Goal: Information Seeking & Learning: Learn about a topic

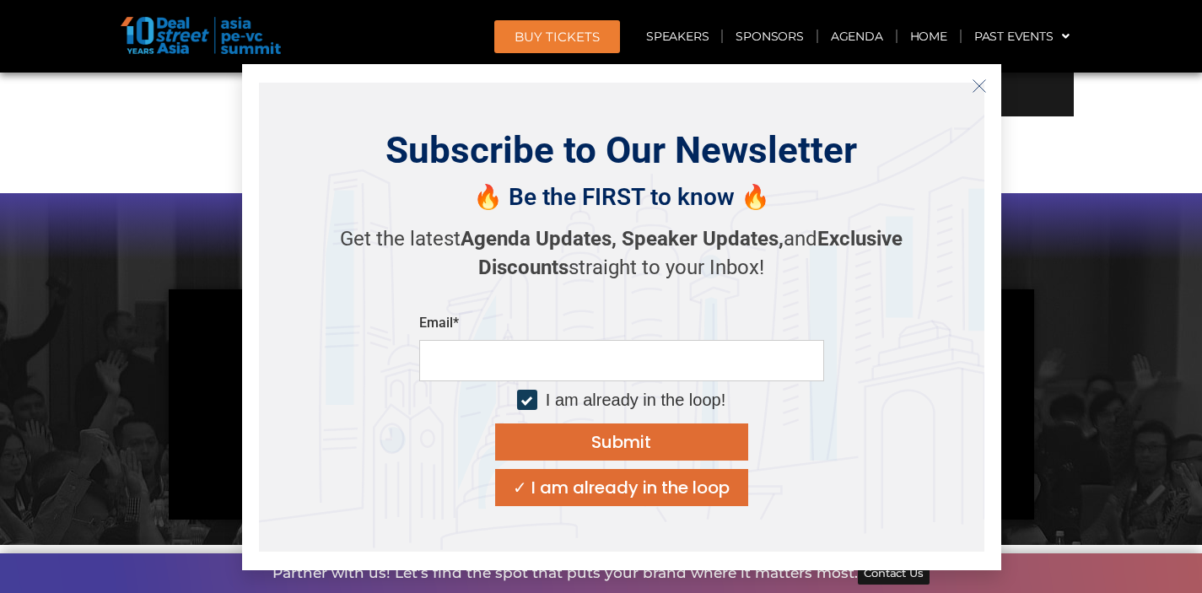
scroll to position [1324, 0]
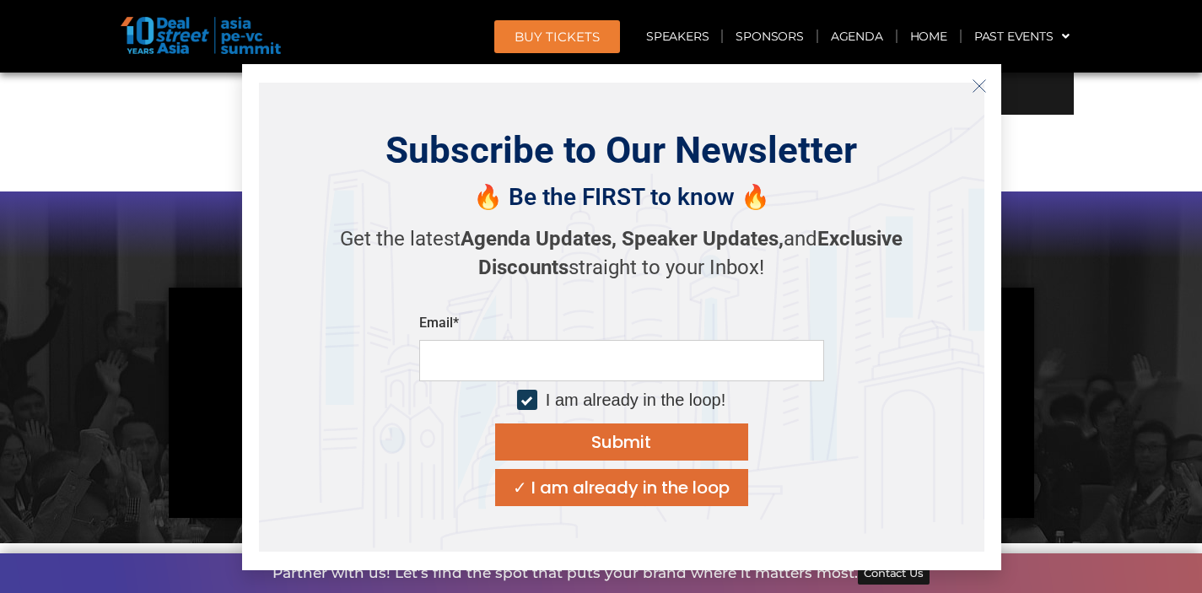
click at [974, 84] on icon "Close" at bounding box center [979, 85] width 15 height 15
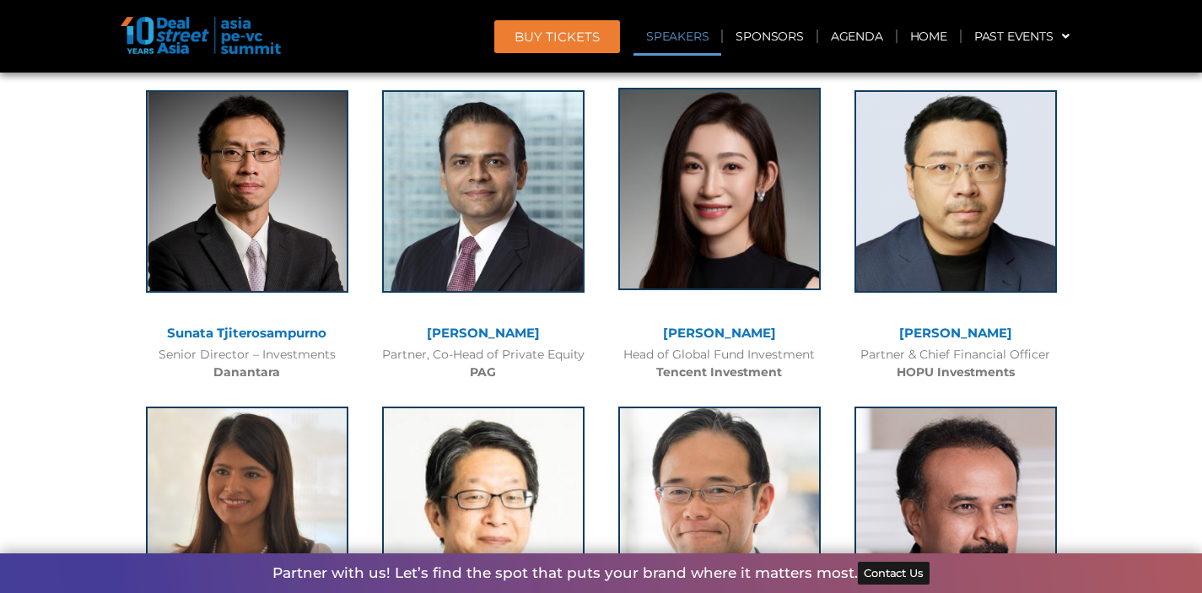
scroll to position [1915, 0]
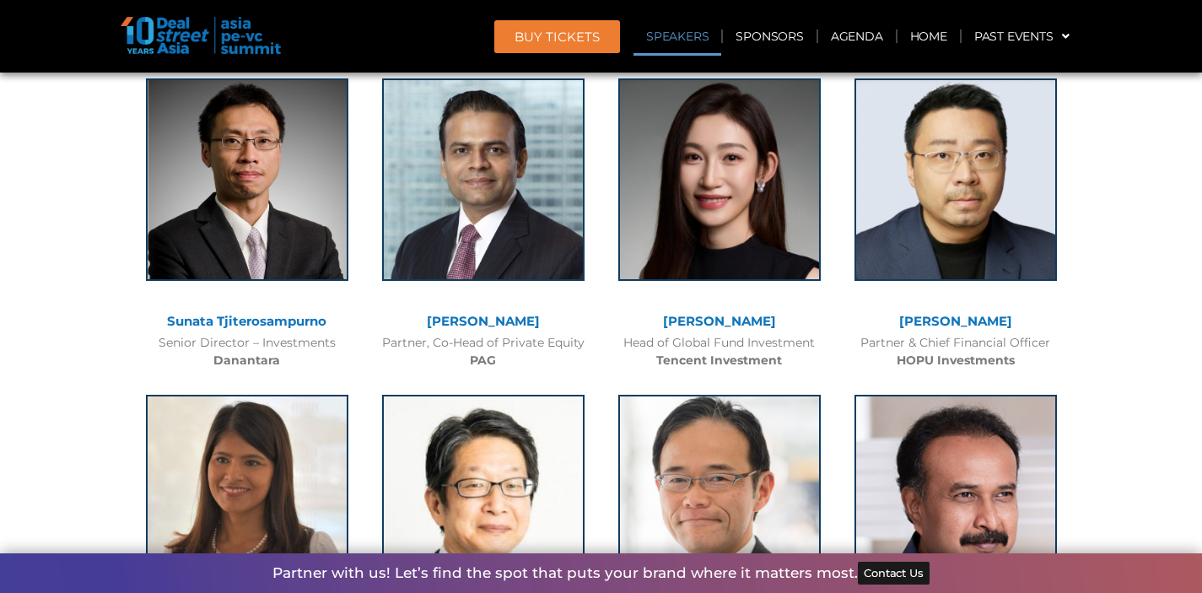
click at [749, 345] on div "Head of Global Fund Investment Tencent Investment" at bounding box center [719, 351] width 219 height 35
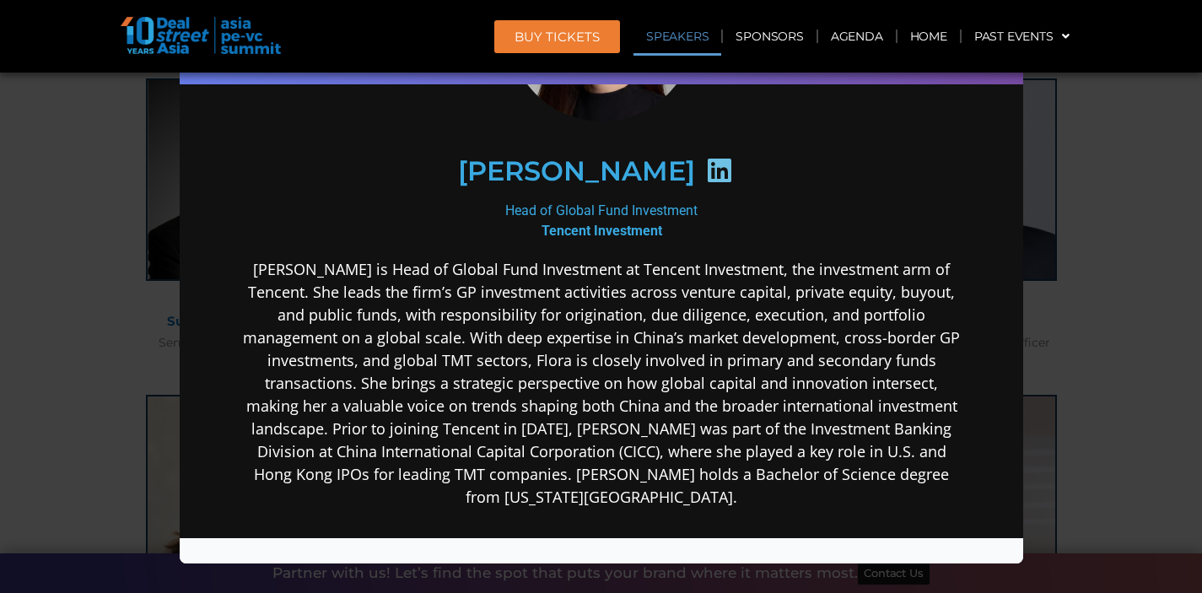
scroll to position [234, 0]
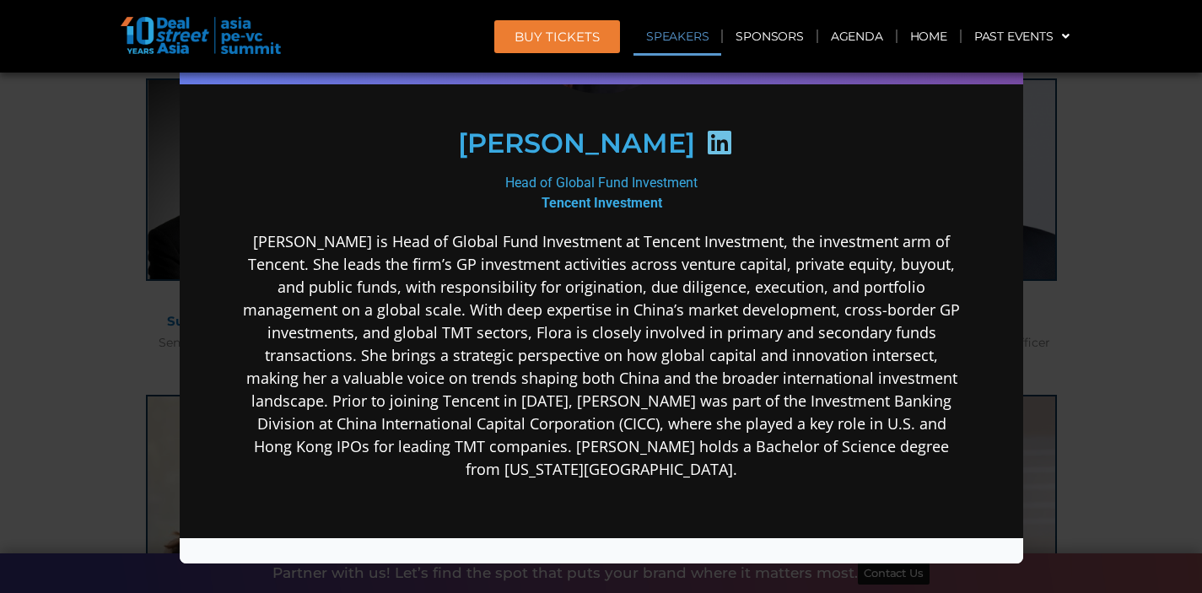
click at [705, 143] on icon at bounding box center [718, 142] width 27 height 27
click at [613, 202] on b "Tencent Investment" at bounding box center [601, 203] width 121 height 16
click at [643, 306] on p "[PERSON_NAME] is Head of Global Fund Investment at Tencent Investment, the inve…" at bounding box center [600, 355] width 729 height 251
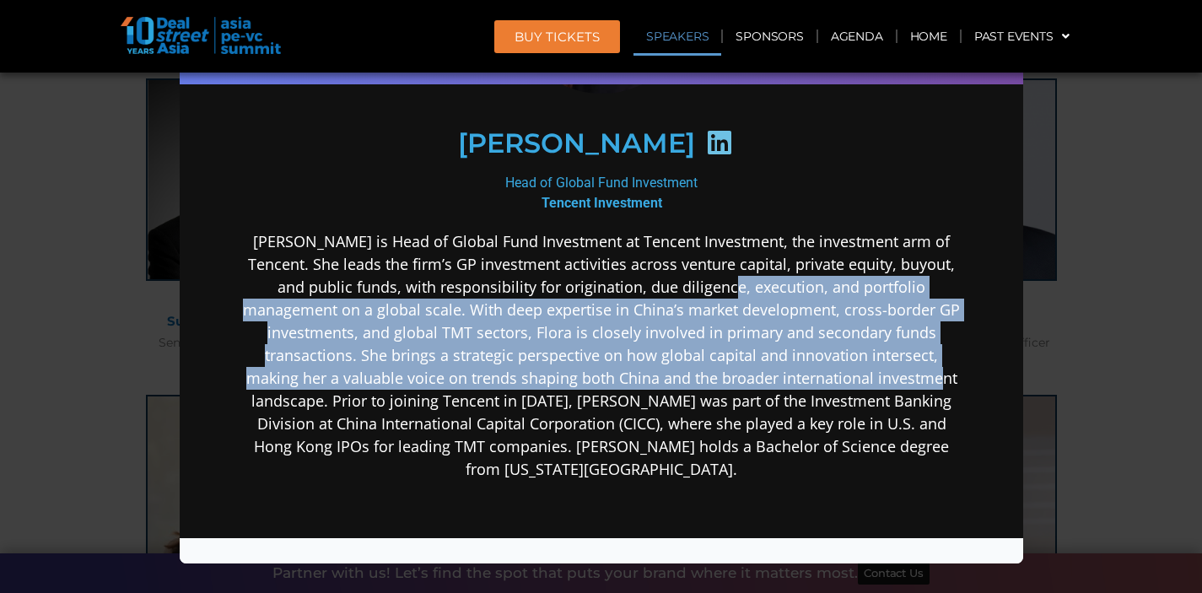
drag, startPoint x: 646, startPoint y: 286, endPoint x: 825, endPoint y: 412, distance: 219.0
click at [786, 398] on p "[PERSON_NAME] is Head of Global Fund Investment at Tencent Investment, the inve…" at bounding box center [600, 355] width 729 height 251
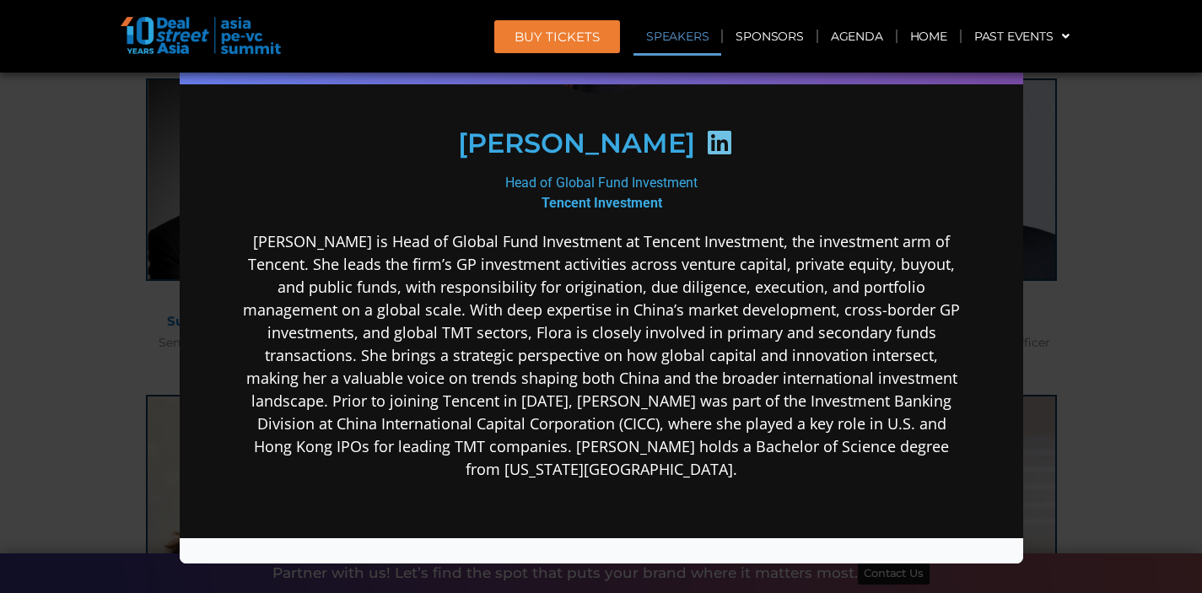
click at [890, 429] on p "[PERSON_NAME] is Head of Global Fund Investment at Tencent Investment, the inve…" at bounding box center [600, 355] width 729 height 251
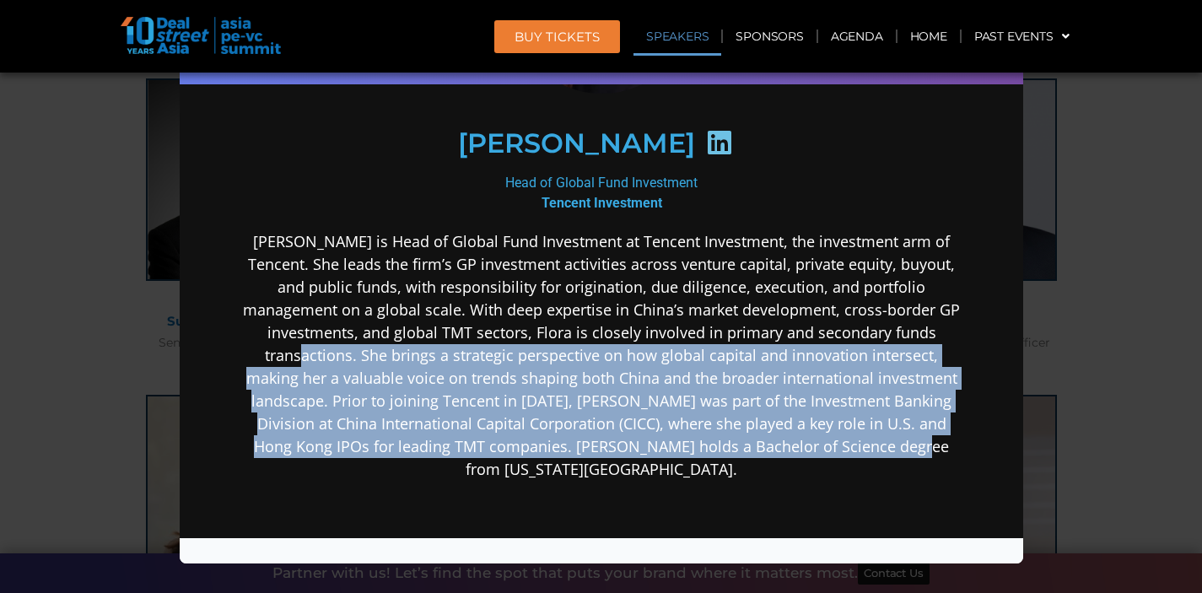
drag, startPoint x: 891, startPoint y: 438, endPoint x: 843, endPoint y: 334, distance: 114.0
click at [843, 334] on p "[PERSON_NAME] is Head of Global Fund Investment at Tencent Investment, the inve…" at bounding box center [600, 355] width 729 height 251
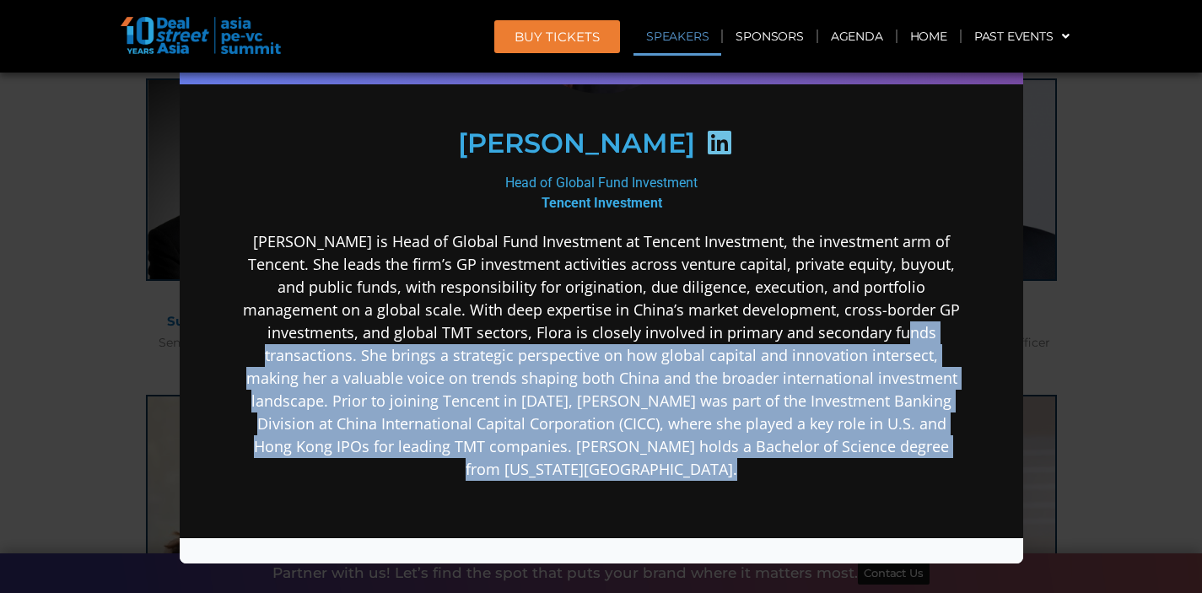
drag, startPoint x: 861, startPoint y: 406, endPoint x: 875, endPoint y: 445, distance: 41.9
click at [875, 445] on p "[PERSON_NAME] is Head of Global Fund Investment at Tencent Investment, the inve…" at bounding box center [600, 355] width 729 height 251
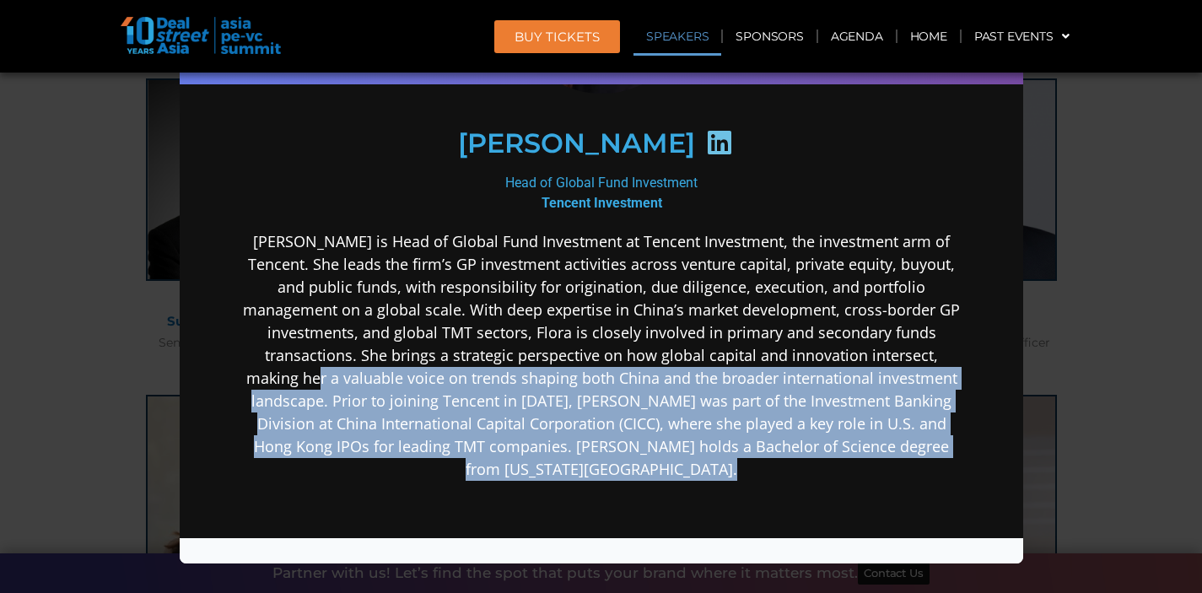
drag, startPoint x: 875, startPoint y: 445, endPoint x: 843, endPoint y: 334, distance: 116.1
click at [842, 337] on p "[PERSON_NAME] is Head of Global Fund Investment at Tencent Investment, the inve…" at bounding box center [600, 355] width 729 height 251
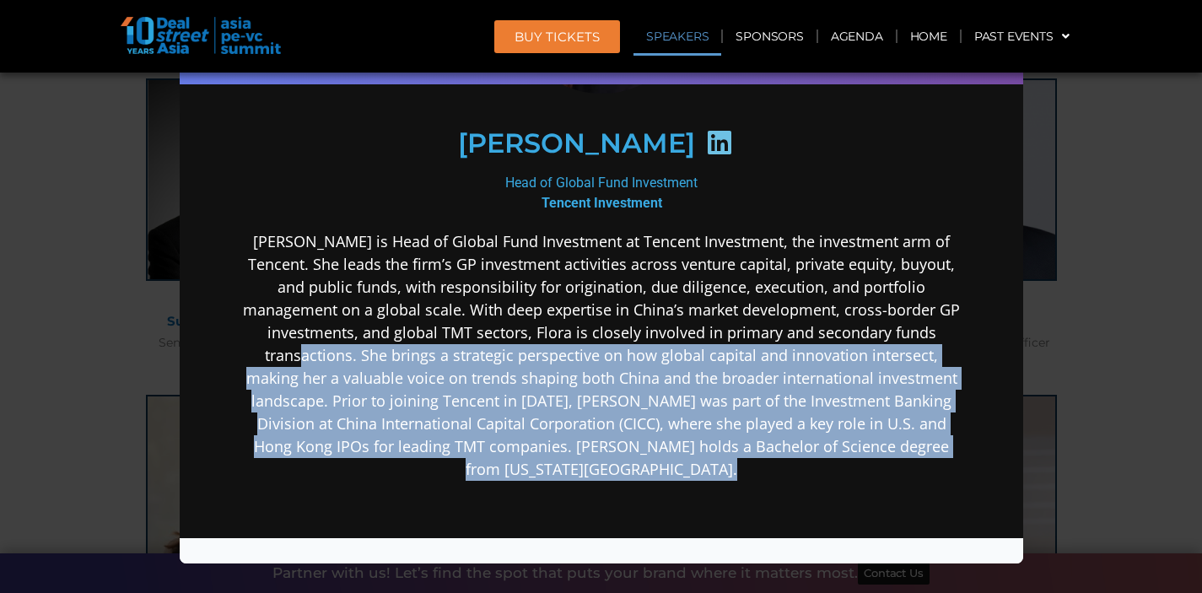
drag, startPoint x: 843, startPoint y: 334, endPoint x: 886, endPoint y: 437, distance: 111.9
click at [886, 437] on p "[PERSON_NAME] is Head of Global Fund Investment at Tencent Investment, the inve…" at bounding box center [600, 355] width 729 height 251
click at [886, 441] on p "[PERSON_NAME] is Head of Global Fund Investment at Tencent Investment, the inve…" at bounding box center [600, 355] width 729 height 251
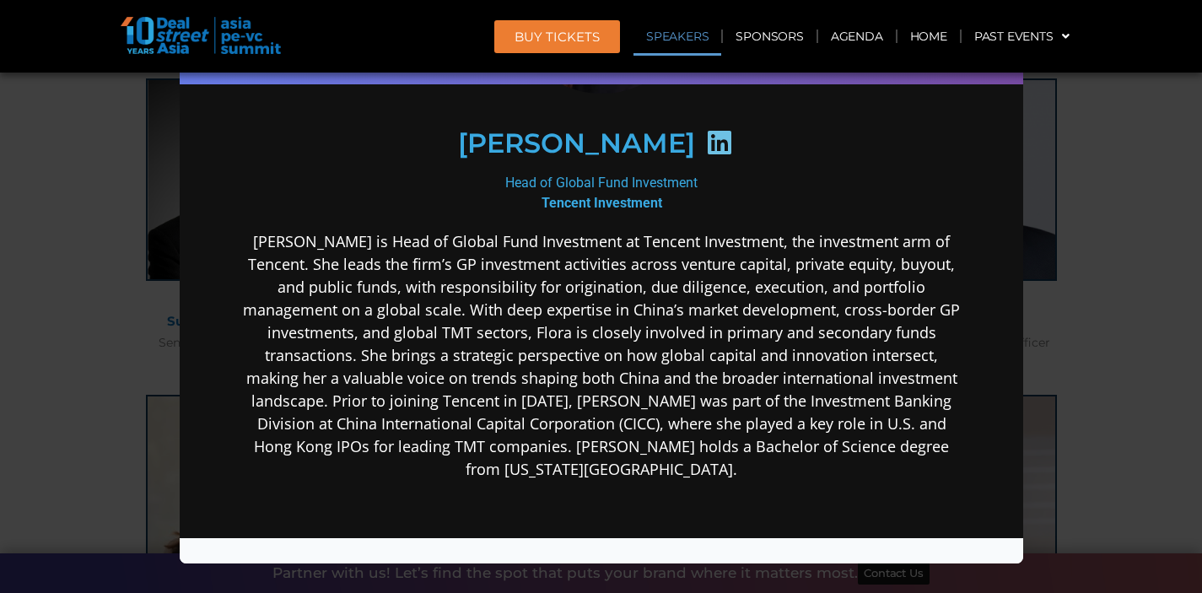
click at [1080, 428] on div "Speaker Profile ×" at bounding box center [601, 296] width 1202 height 593
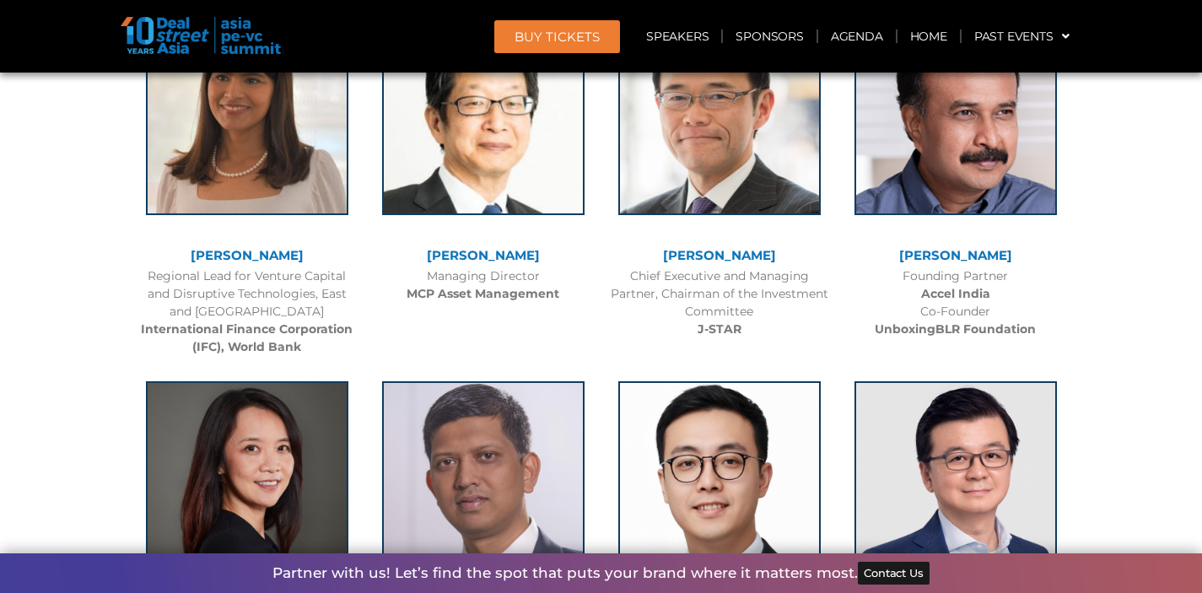
scroll to position [2555, 0]
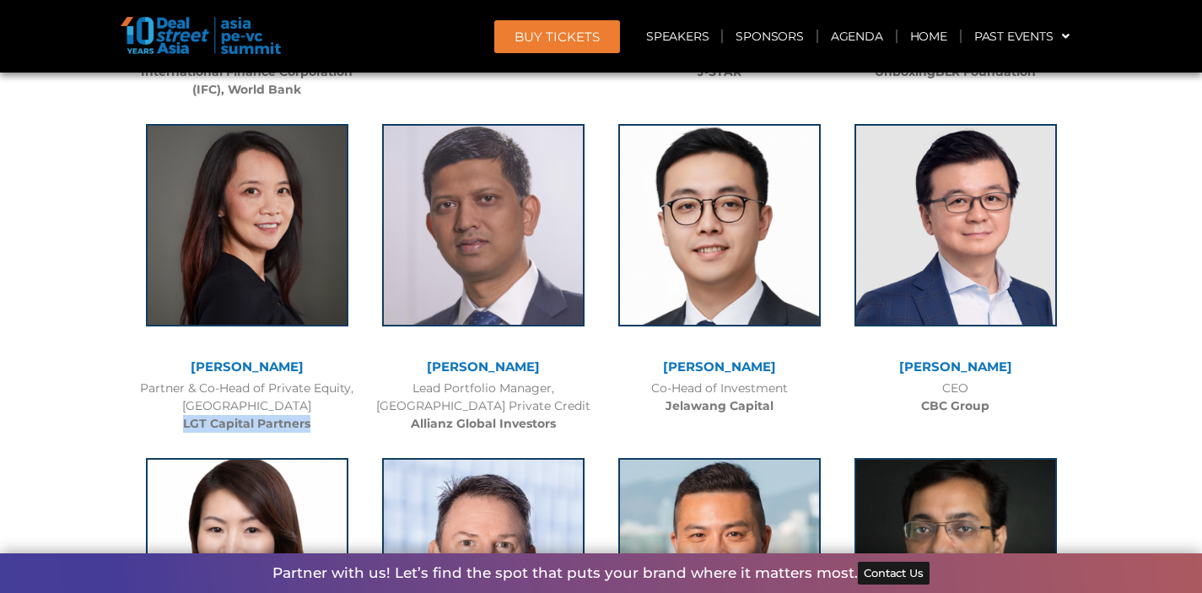
drag, startPoint x: 307, startPoint y: 422, endPoint x: 185, endPoint y: 422, distance: 122.3
click at [185, 422] on b "LGT Capital Partners" at bounding box center [246, 423] width 127 height 15
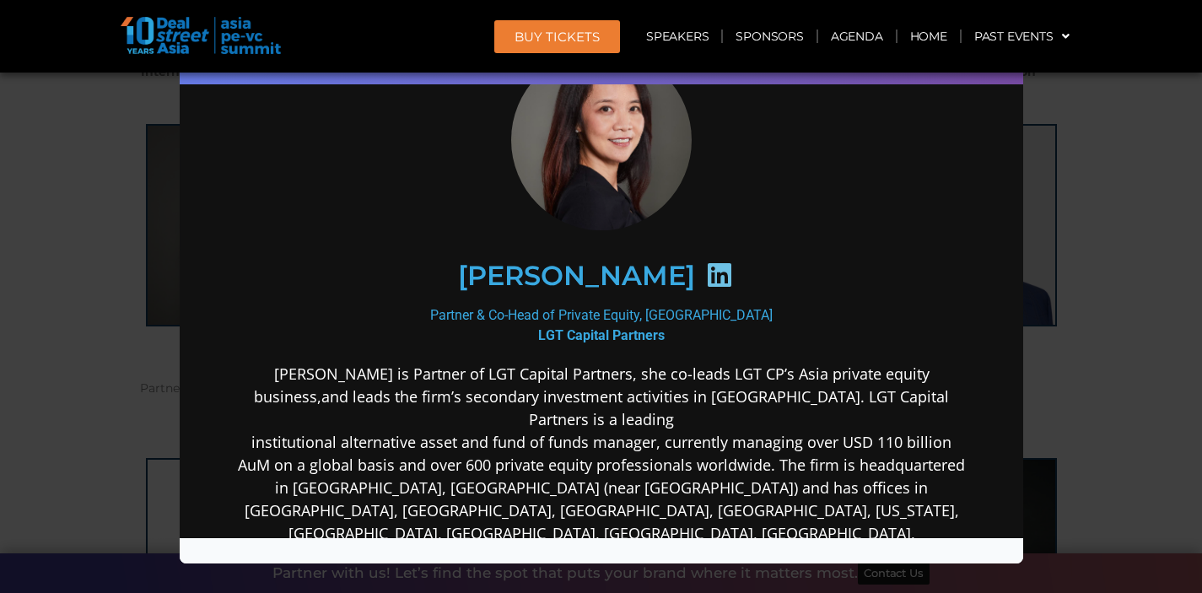
scroll to position [348, 0]
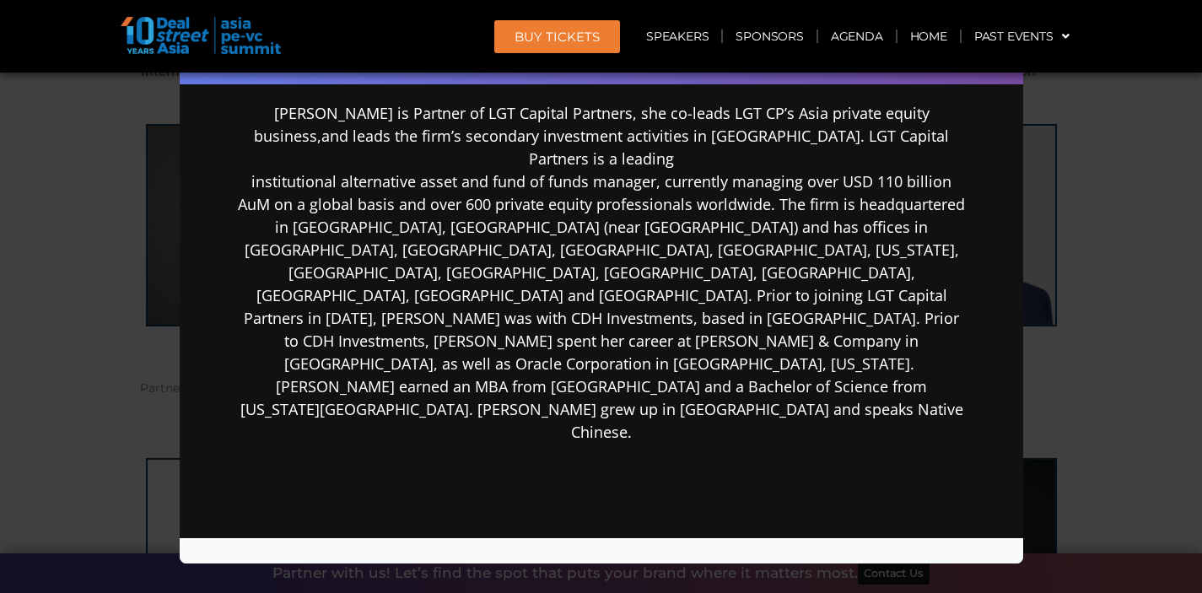
click at [1053, 401] on div "Speaker Profile ×" at bounding box center [601, 296] width 1202 height 593
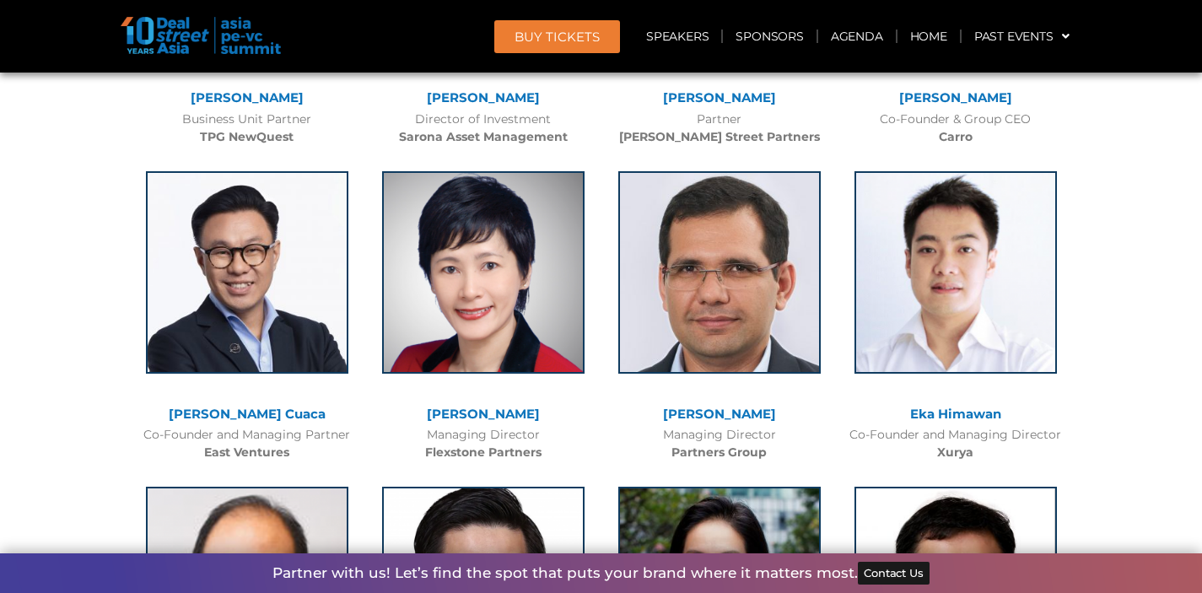
scroll to position [3510, 0]
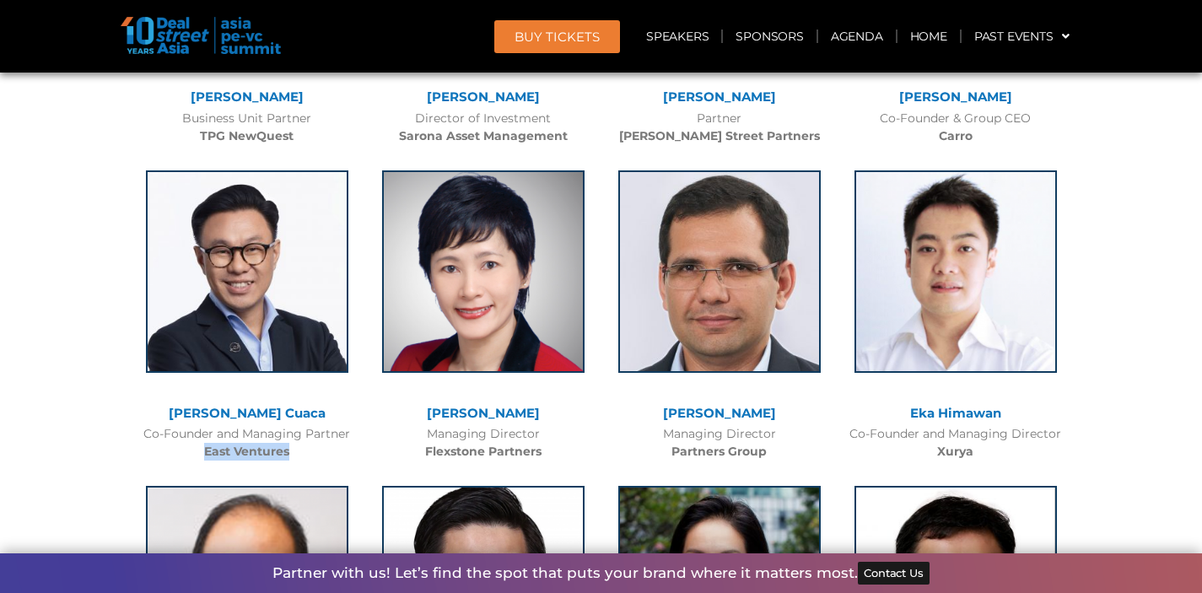
drag, startPoint x: 300, startPoint y: 454, endPoint x: 202, endPoint y: 450, distance: 98.8
click at [202, 450] on div "Co-Founder and Managing Partner East Ventures" at bounding box center [246, 442] width 219 height 35
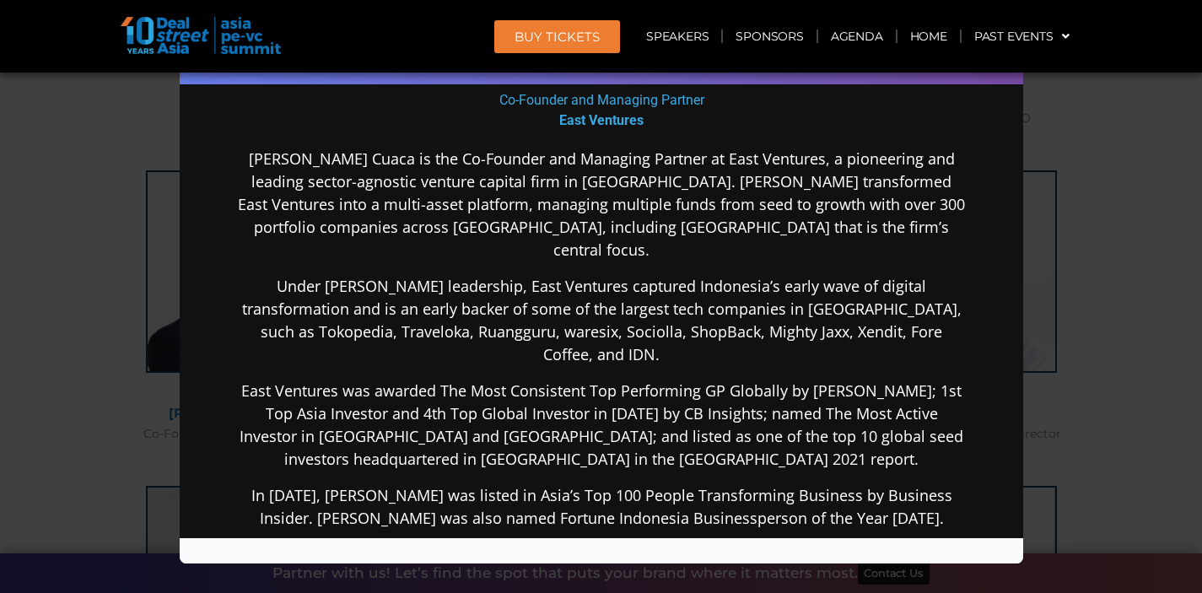
scroll to position [291, 0]
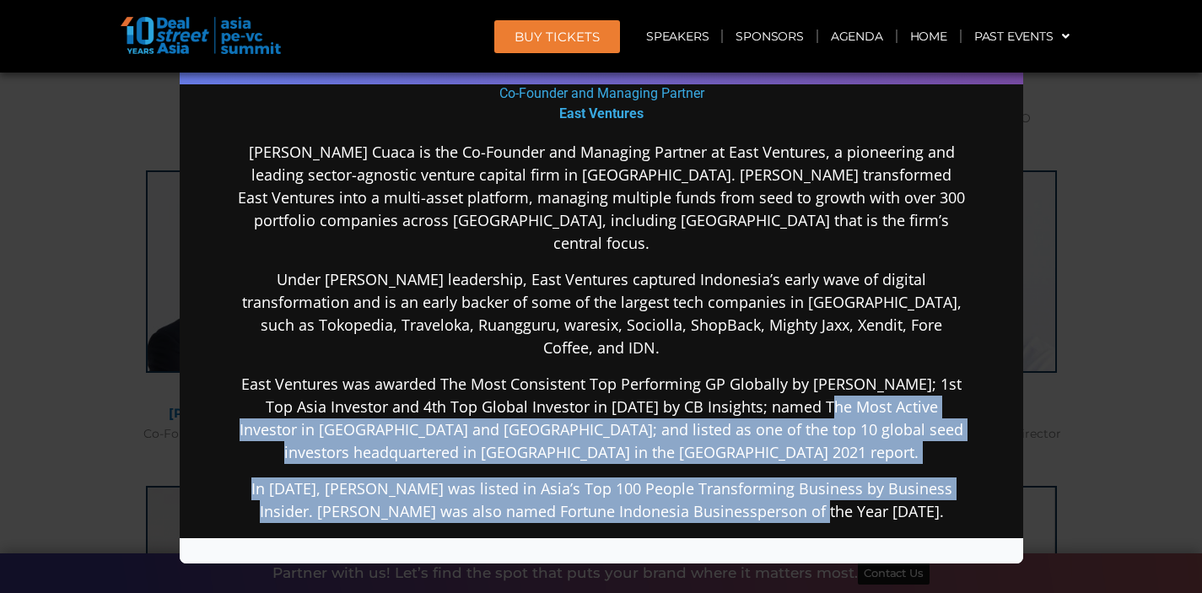
drag, startPoint x: 821, startPoint y: 351, endPoint x: 945, endPoint y: 473, distance: 174.2
click at [926, 477] on div "[PERSON_NAME] Cuaca is the Co-Founder and Managing Partner at East Ventures, a …" at bounding box center [600, 465] width 729 height 649
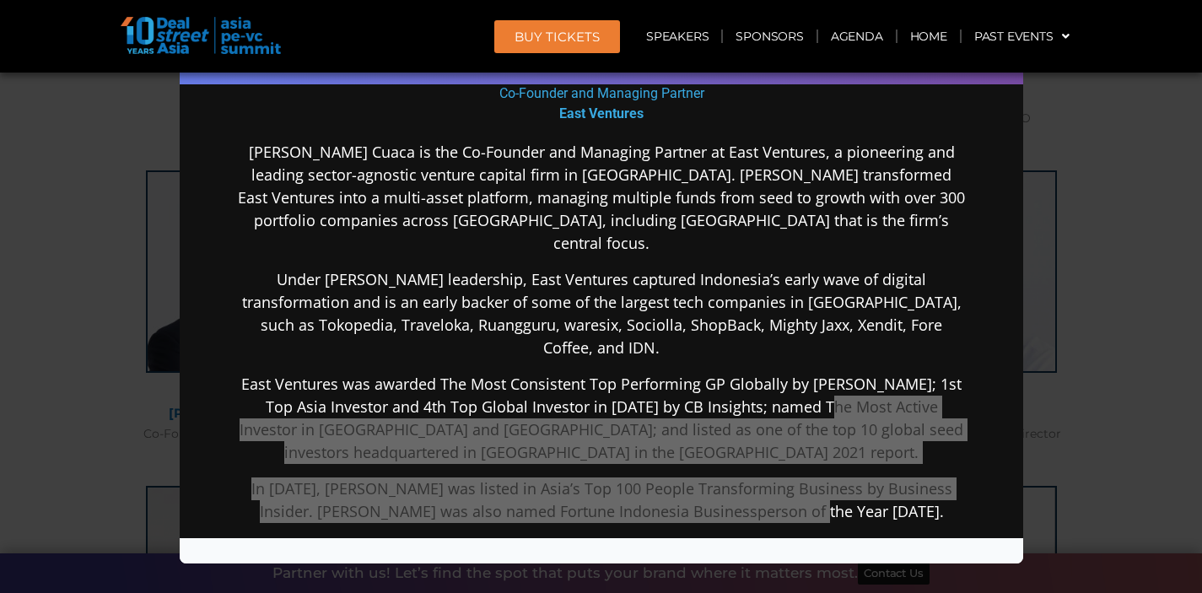
click at [1059, 444] on div "Speaker Profile ×" at bounding box center [601, 296] width 1202 height 593
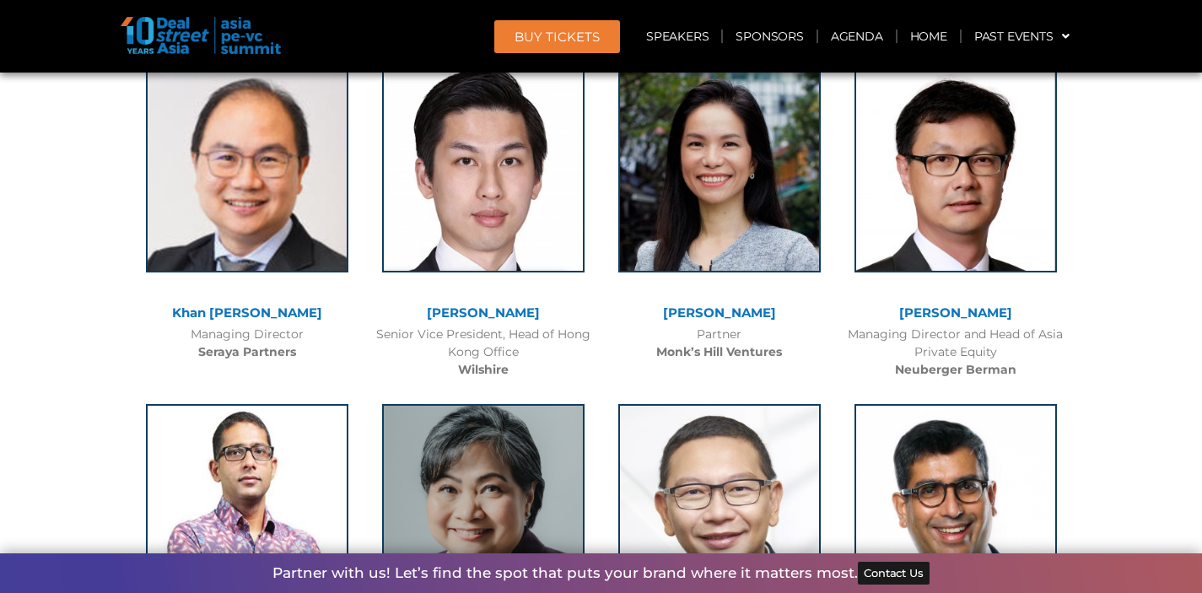
scroll to position [3929, 0]
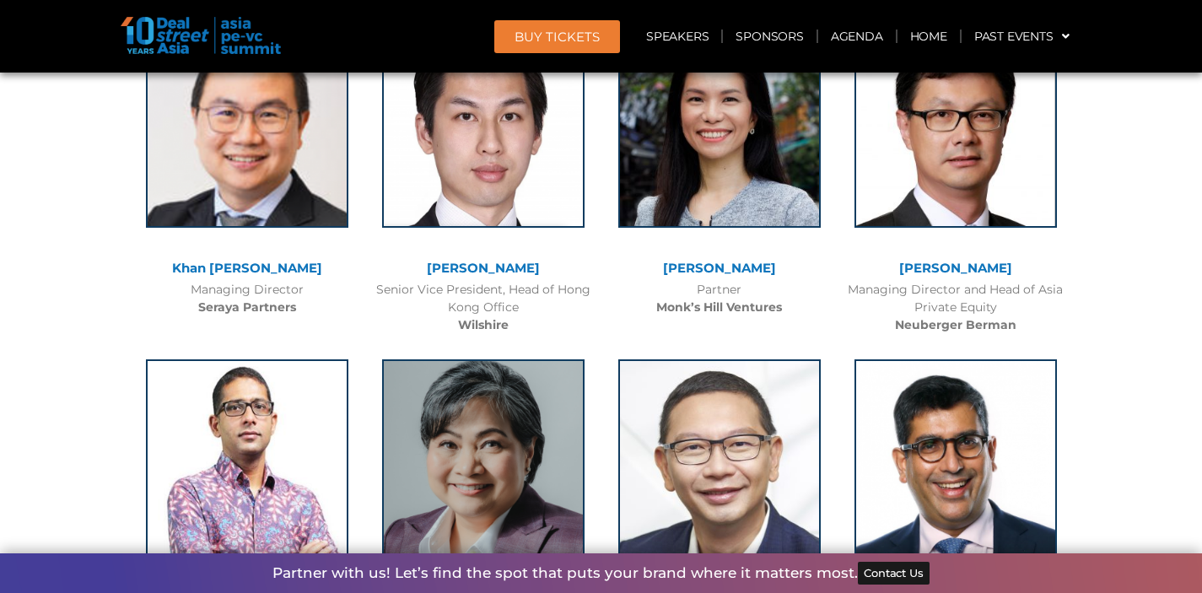
scroll to position [3973, 0]
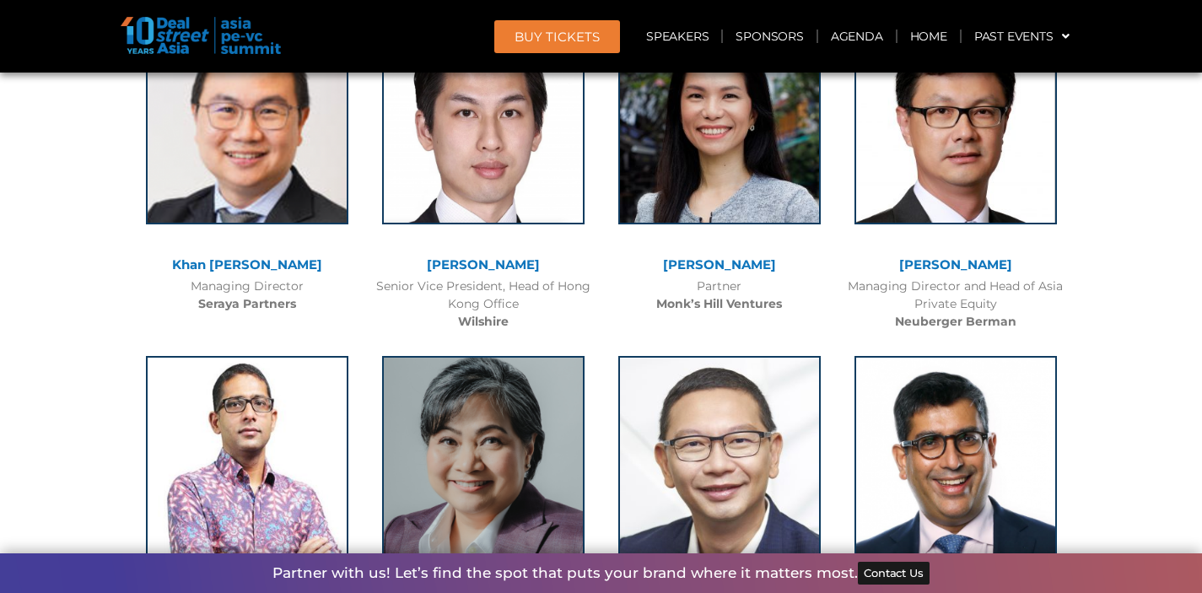
click at [479, 329] on div "[PERSON_NAME] Senior Vice President, Head of Hong Kong Office [GEOGRAPHIC_DATA]" at bounding box center [483, 172] width 236 height 334
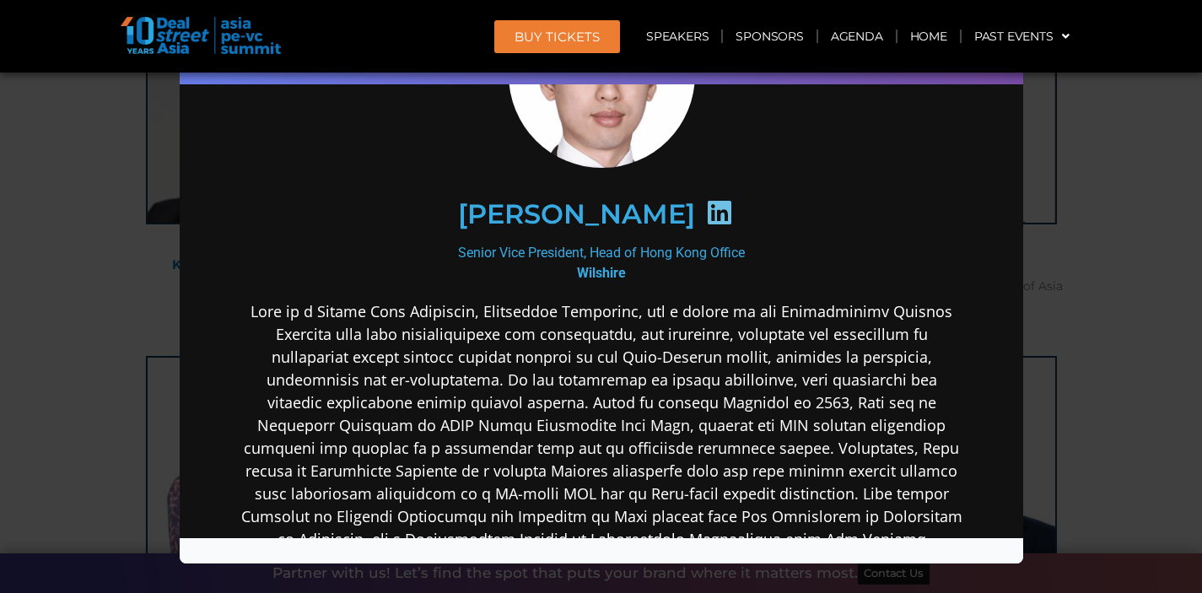
scroll to position [184, 0]
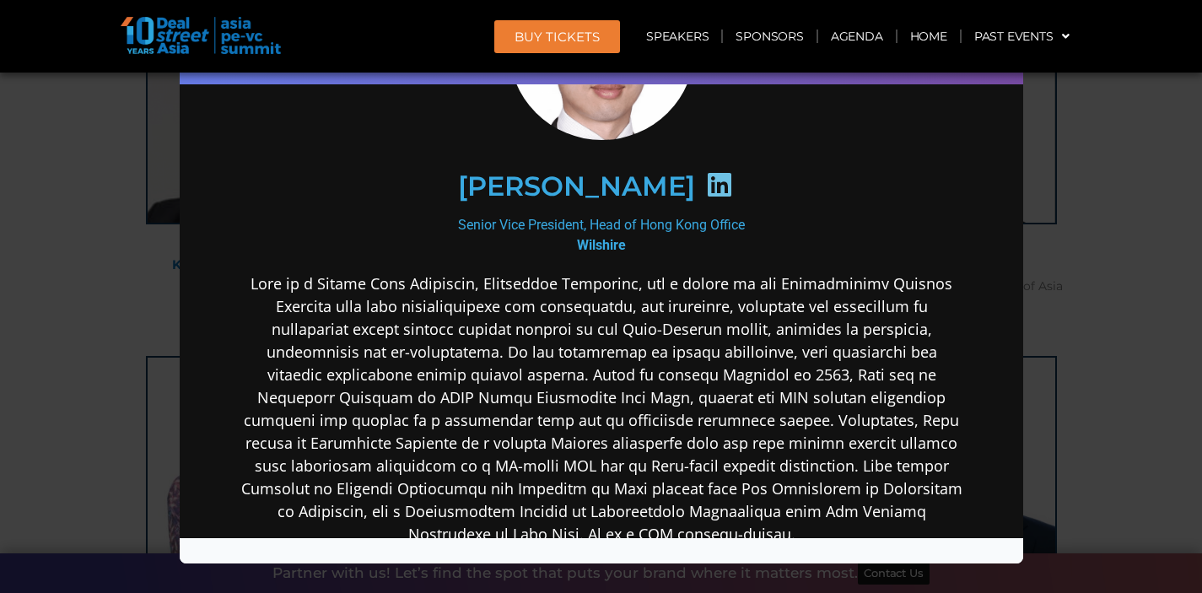
click at [1096, 335] on div "Speaker Profile ×" at bounding box center [601, 296] width 1202 height 593
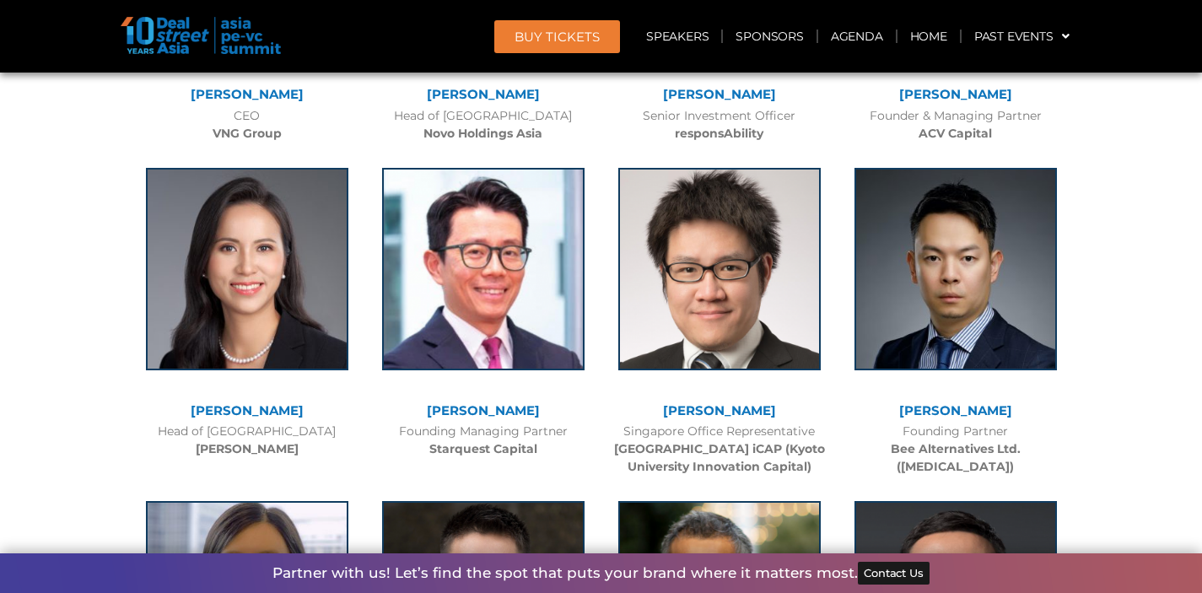
scroll to position [6828, 0]
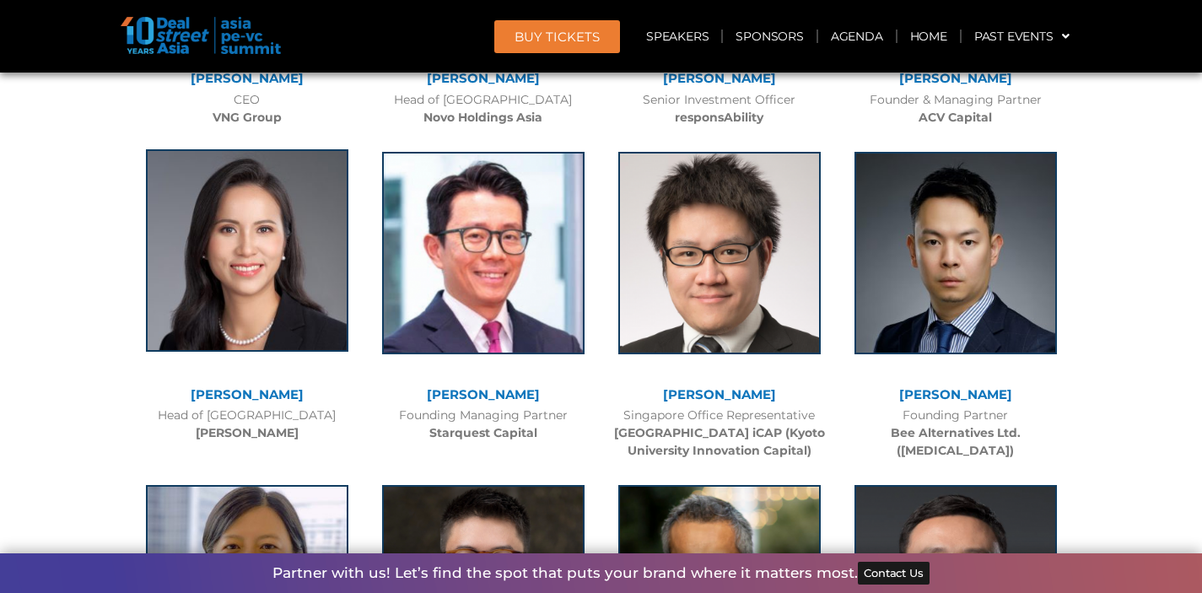
click at [275, 295] on img at bounding box center [247, 250] width 202 height 202
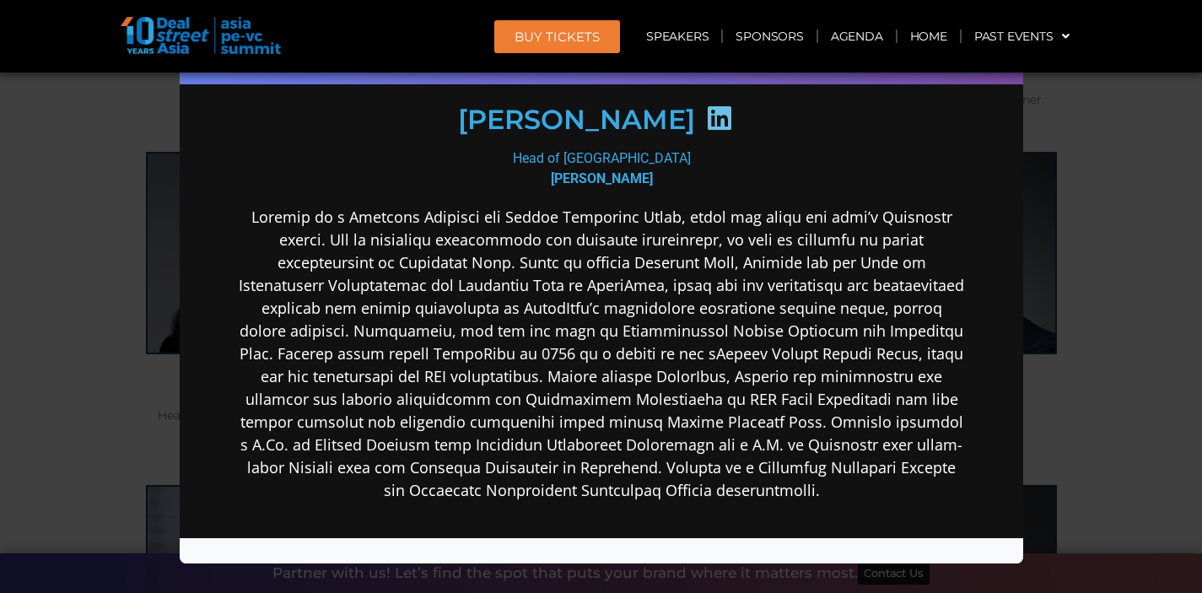
scroll to position [314, 0]
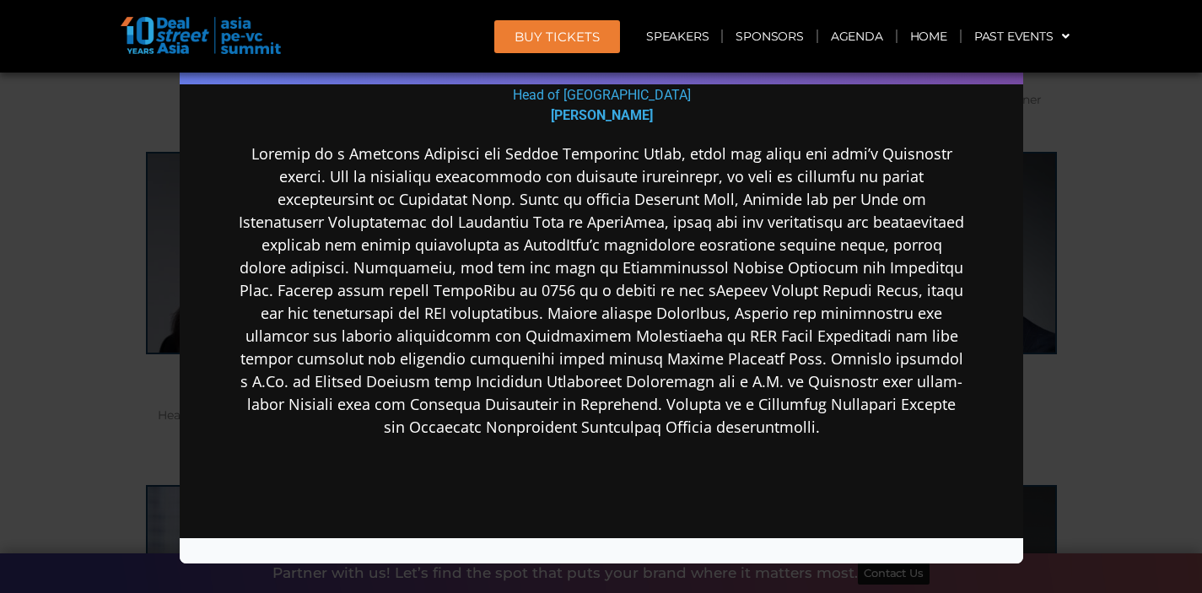
click at [1149, 406] on div "Speaker Profile ×" at bounding box center [601, 296] width 1202 height 593
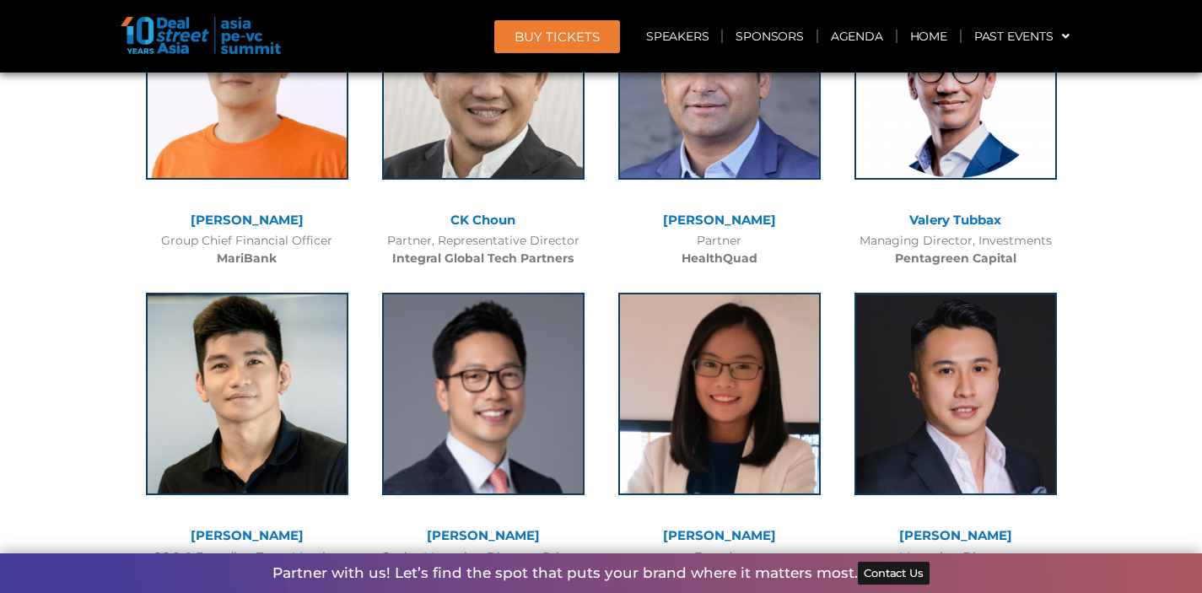
scroll to position [10103, 0]
